Goal: Transaction & Acquisition: Download file/media

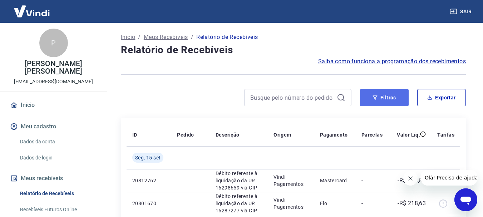
click at [377, 94] on button "Filtros" at bounding box center [384, 97] width 49 height 17
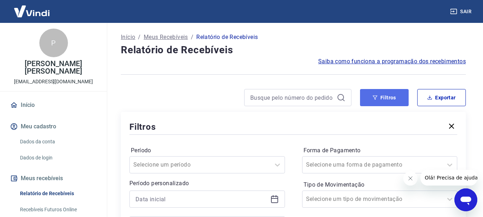
click at [395, 99] on button "Filtros" at bounding box center [384, 97] width 49 height 17
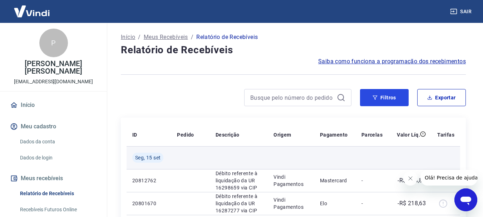
scroll to position [36, 0]
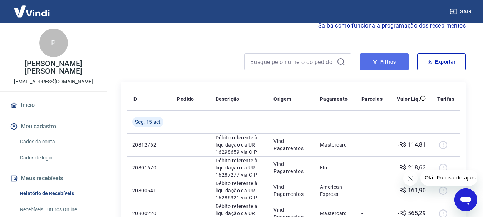
click at [370, 62] on button "Filtros" at bounding box center [384, 61] width 49 height 17
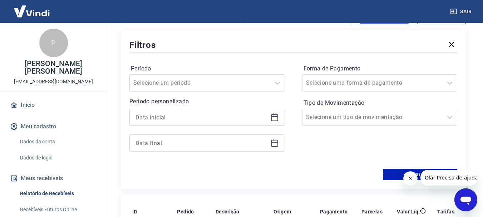
scroll to position [143, 0]
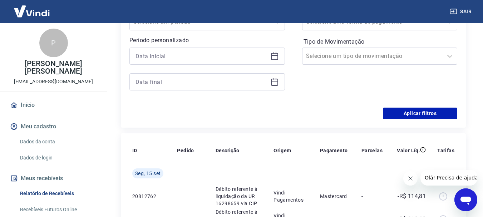
click at [276, 56] on icon at bounding box center [274, 55] width 7 height 1
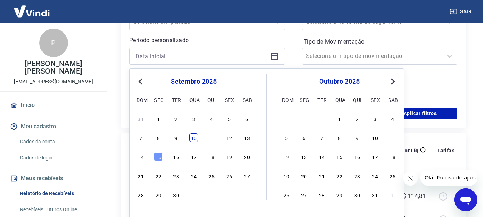
click at [197, 138] on div "10" at bounding box center [194, 137] width 9 height 9
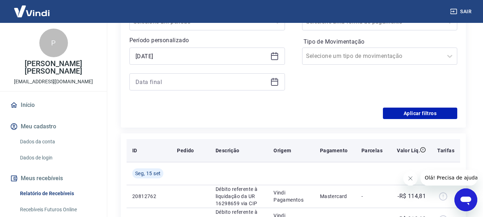
type input "10/09/2025"
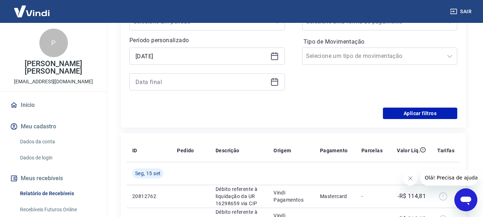
click at [274, 82] on icon at bounding box center [274, 82] width 9 height 9
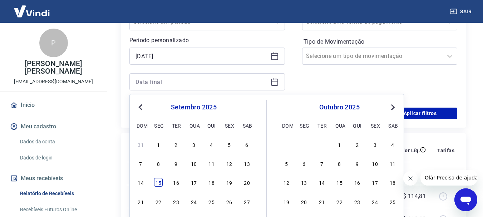
click at [158, 182] on div "15" at bounding box center [158, 182] width 9 height 9
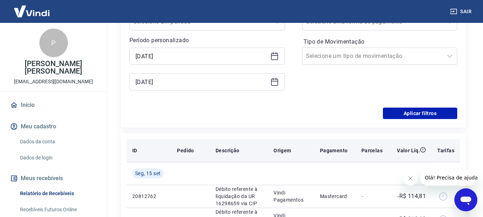
type input "15/09/2025"
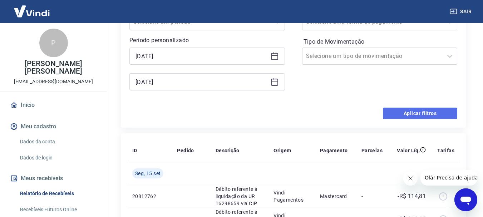
click at [426, 113] on button "Aplicar filtros" at bounding box center [420, 113] width 74 height 11
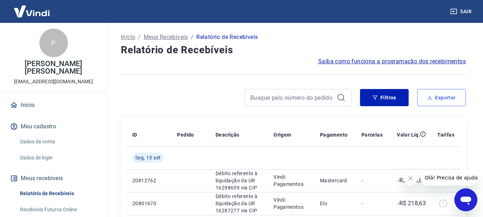
click at [453, 99] on button "Exportar" at bounding box center [442, 97] width 49 height 17
type input "10/09/2025"
type input "15/09/2025"
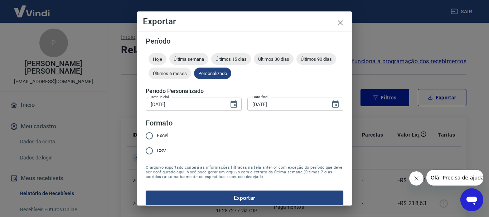
click at [162, 151] on span "CSV" at bounding box center [161, 151] width 9 height 8
click at [157, 151] on input "CSV" at bounding box center [149, 150] width 15 height 15
radio input "true"
click at [162, 137] on span "Excel" at bounding box center [162, 136] width 11 height 8
click at [157, 137] on input "Excel" at bounding box center [149, 135] width 15 height 15
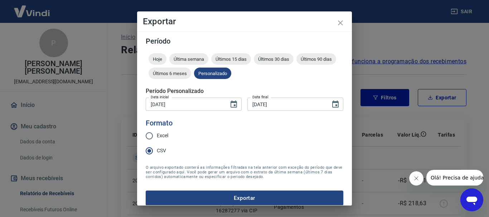
radio input "true"
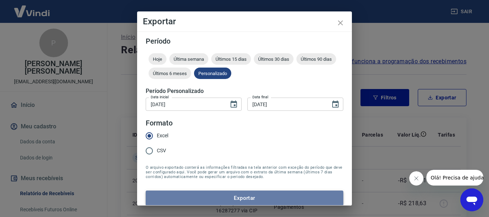
click at [255, 199] on button "Exportar" at bounding box center [244, 198] width 197 height 15
